Goal: Check status: Check status

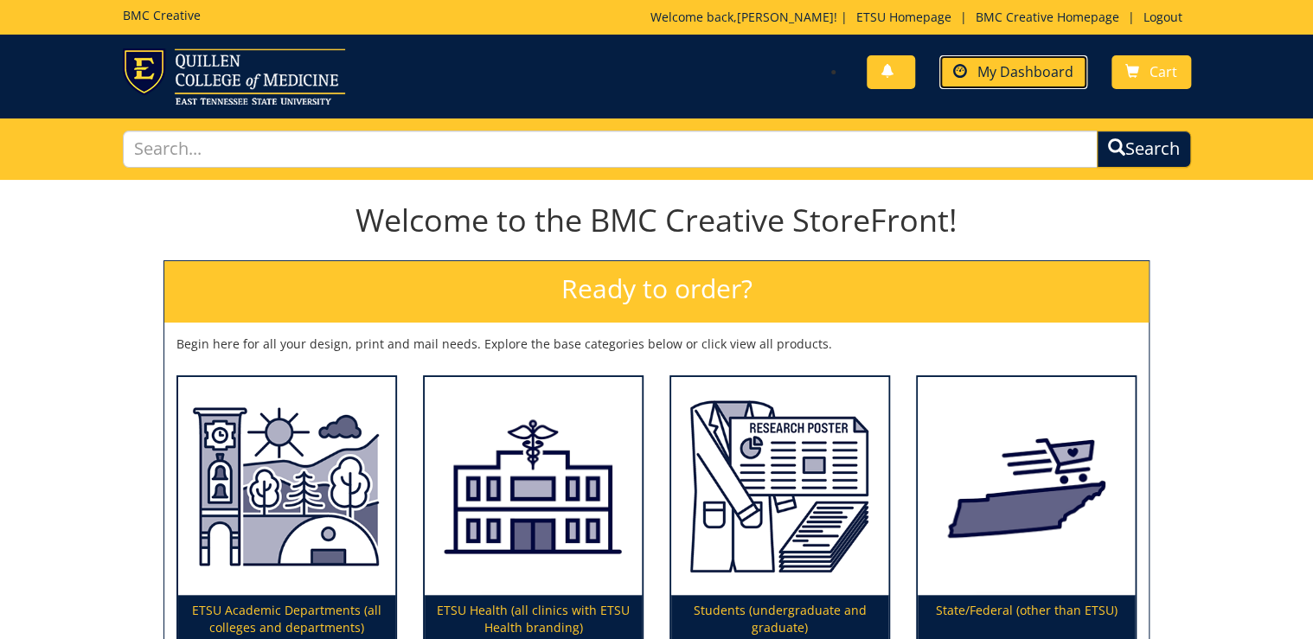
click at [1022, 78] on span "My Dashboard" at bounding box center [1025, 71] width 96 height 19
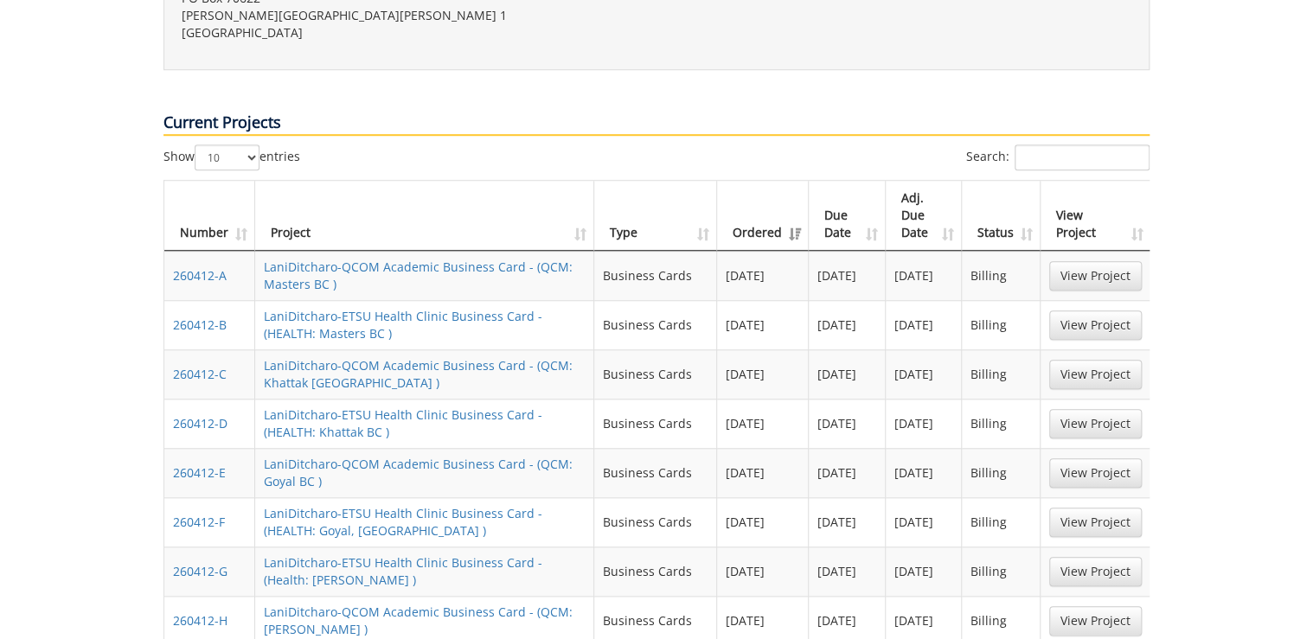
scroll to position [900, 0]
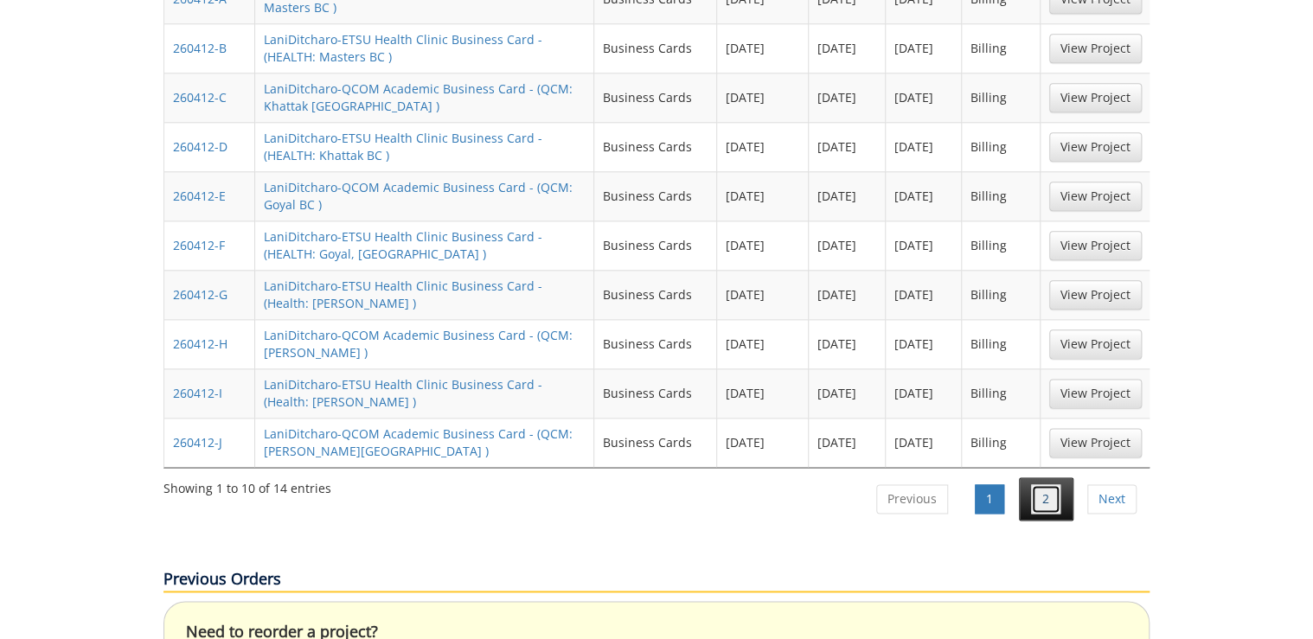
click at [1052, 484] on link "2" at bounding box center [1045, 498] width 29 height 29
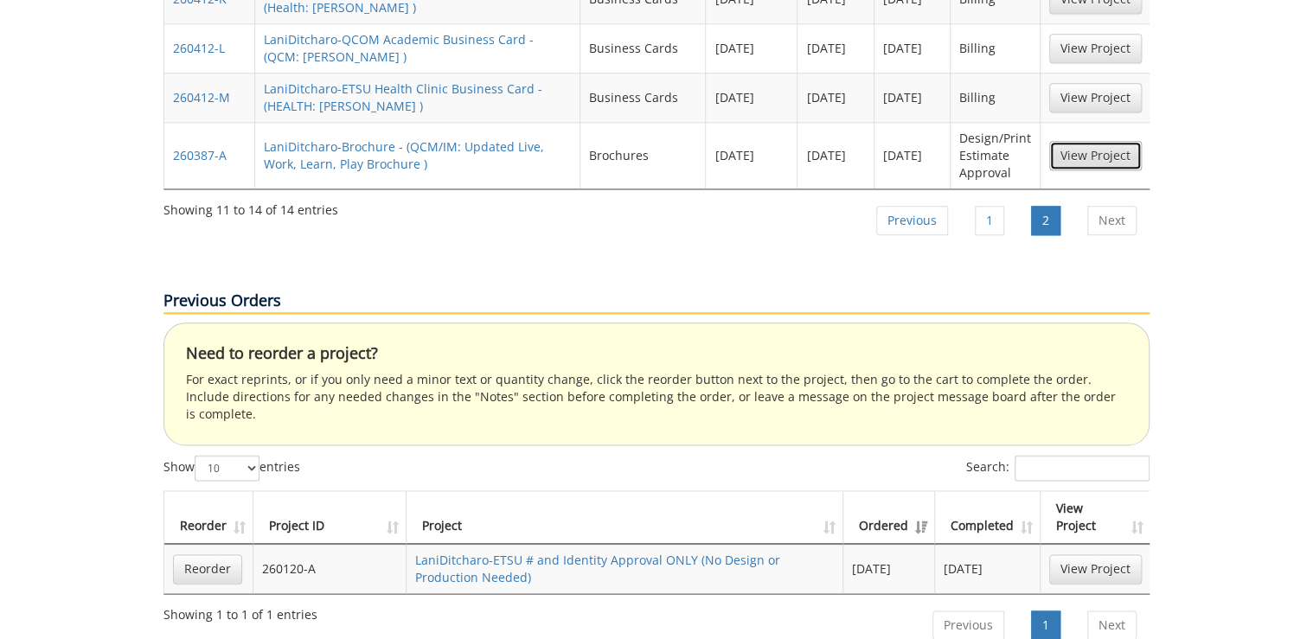
click at [1100, 141] on link "View Project" at bounding box center [1095, 155] width 93 height 29
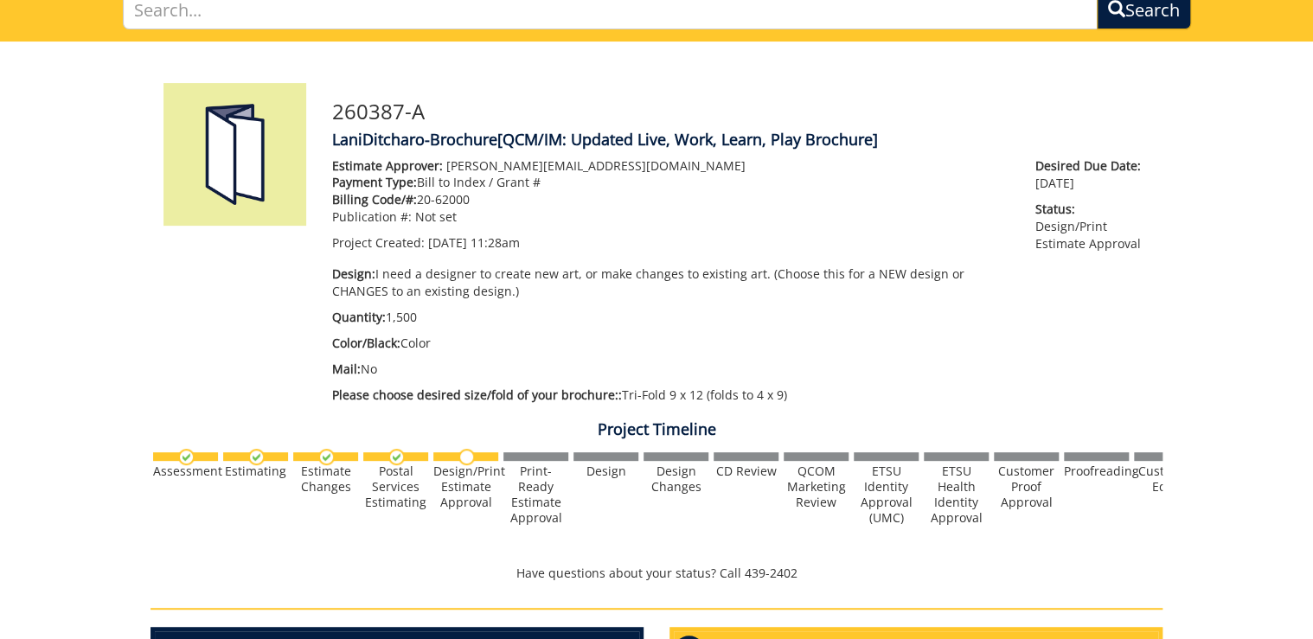
scroll to position [554, 0]
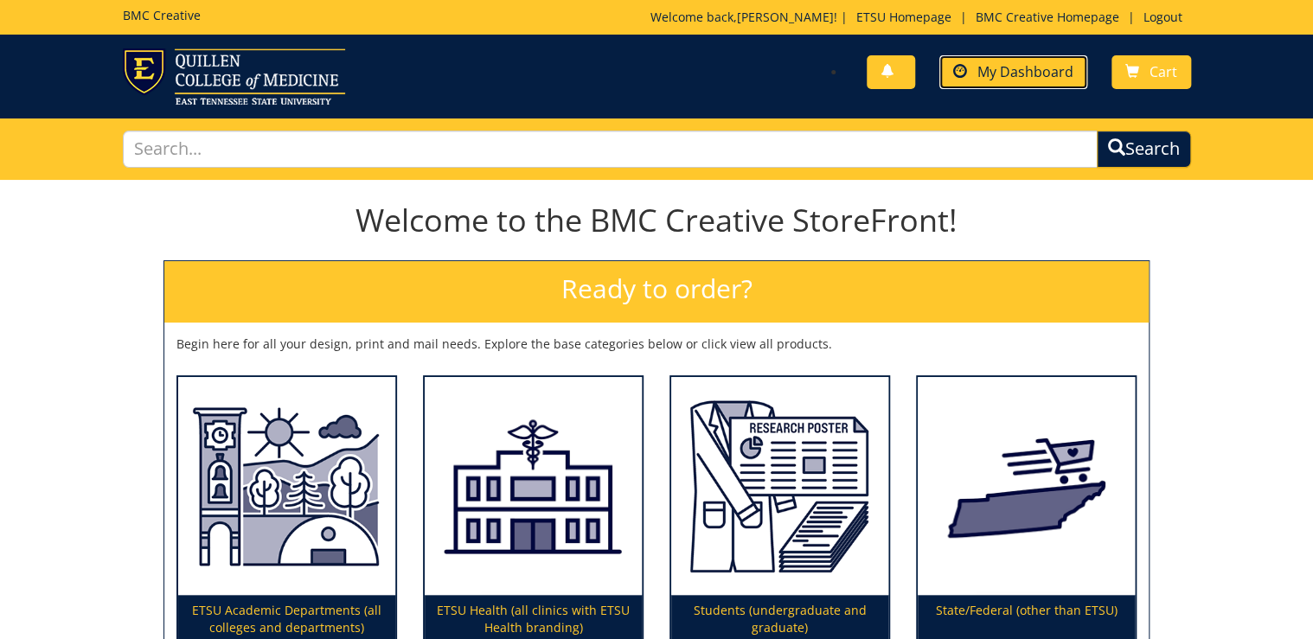
click at [1023, 67] on span "My Dashboard" at bounding box center [1025, 71] width 96 height 19
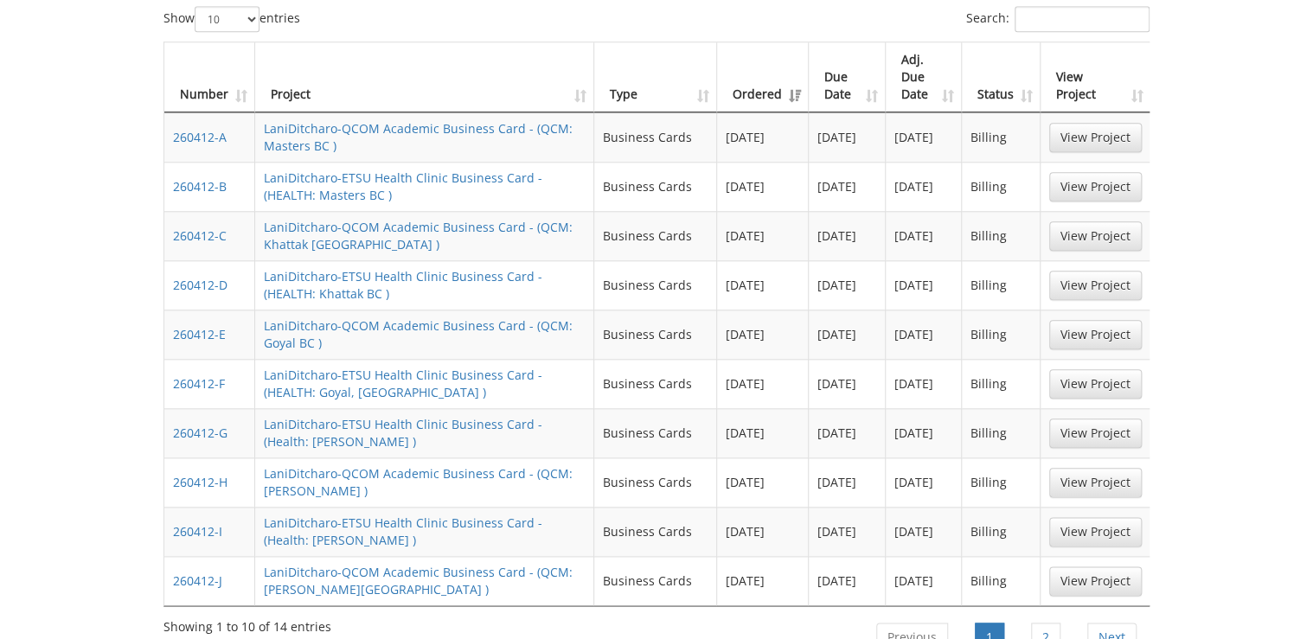
scroll to position [830, 0]
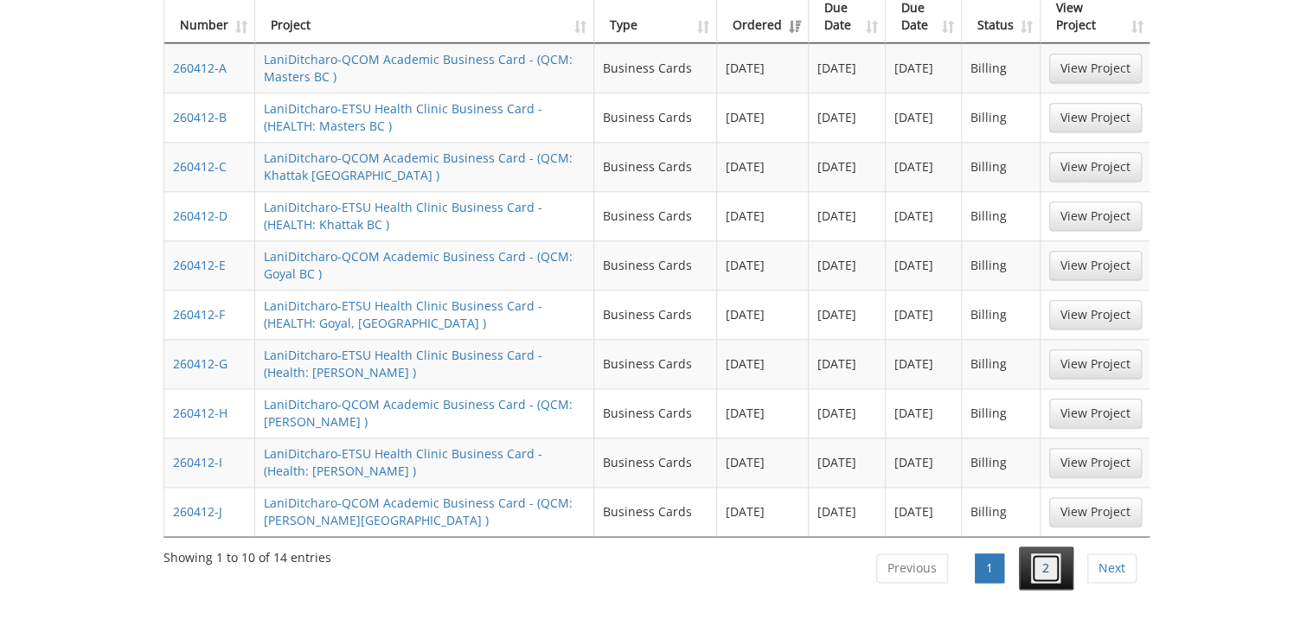
click at [1052, 554] on link "2" at bounding box center [1045, 568] width 29 height 29
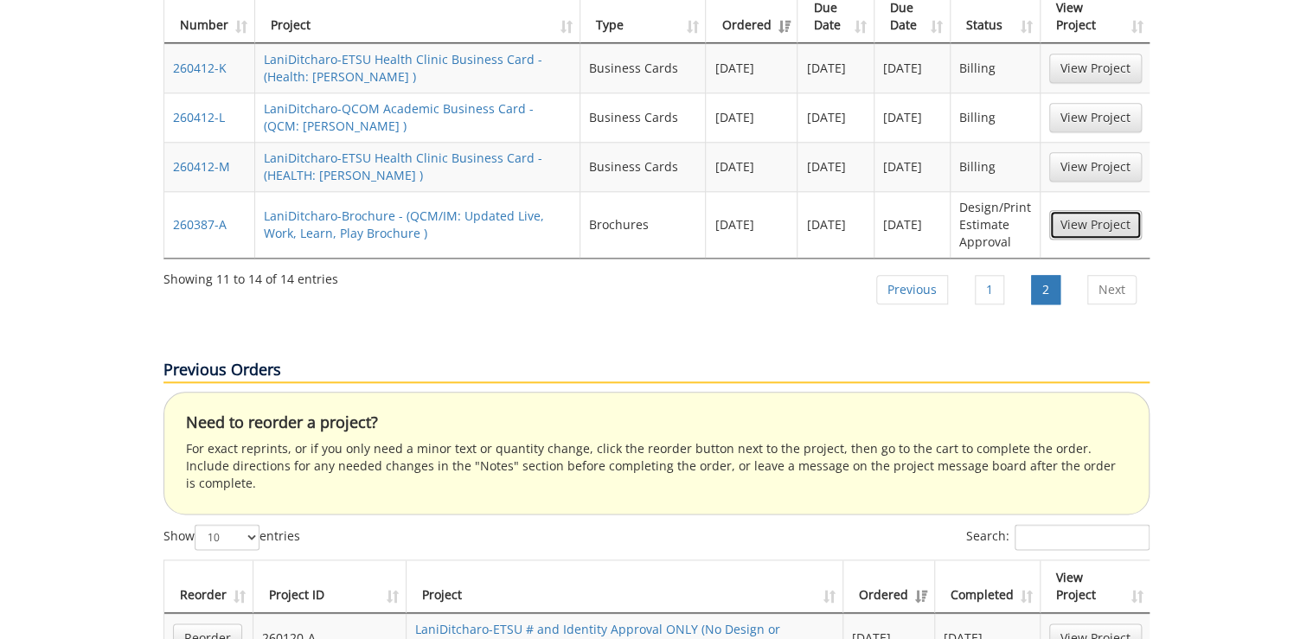
click at [1089, 210] on link "View Project" at bounding box center [1095, 224] width 93 height 29
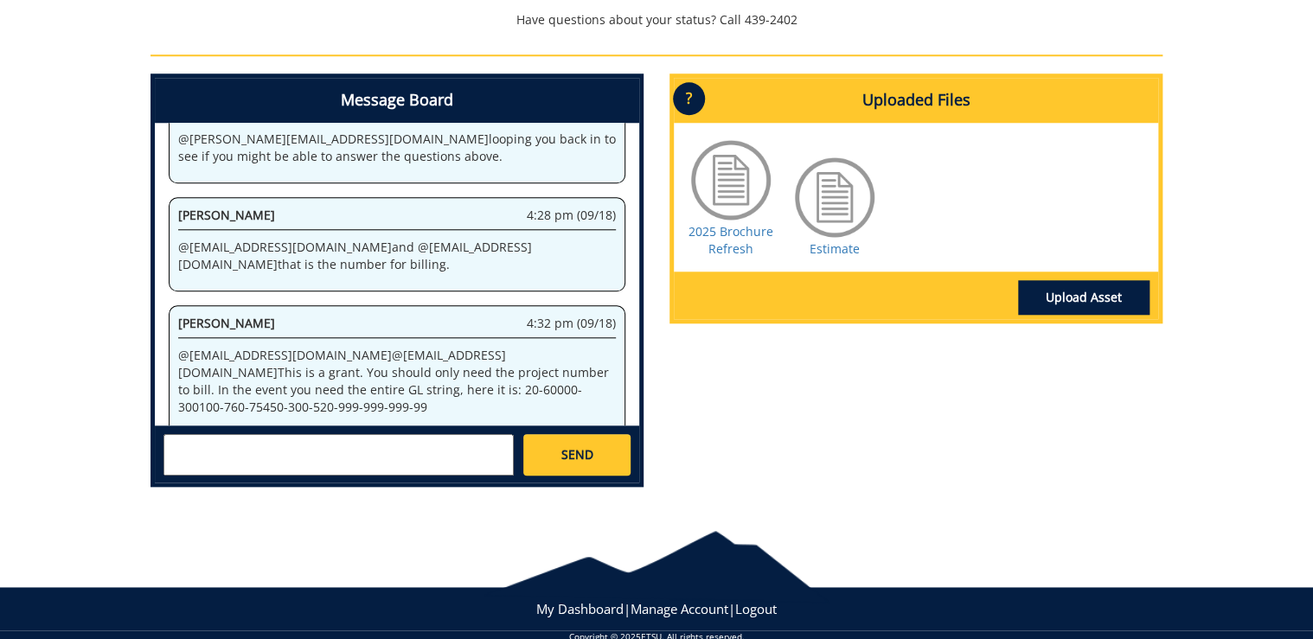
scroll to position [720, 0]
